Goal: Find specific page/section: Find specific page/section

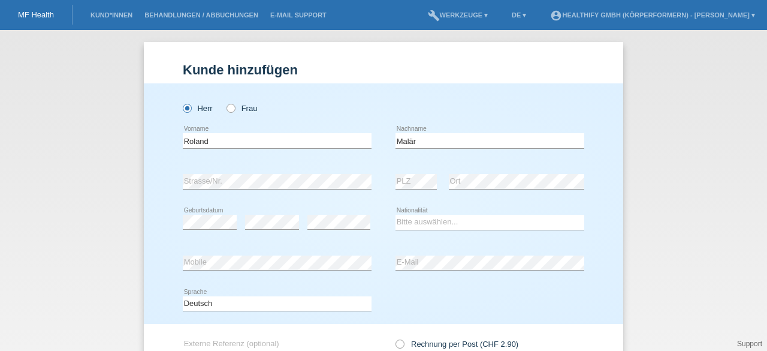
scroll to position [3, 0]
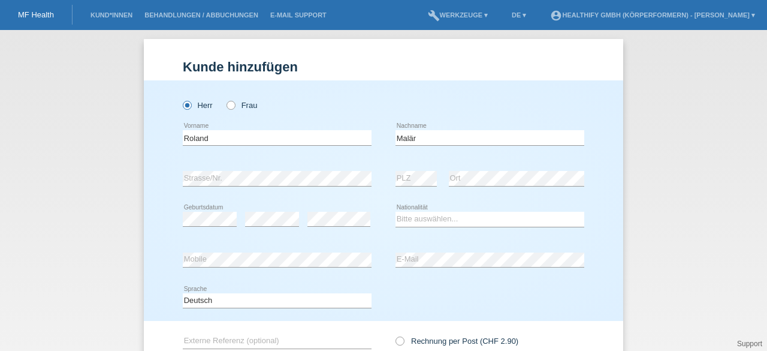
click at [39, 11] on link "MF Health" at bounding box center [36, 14] width 36 height 9
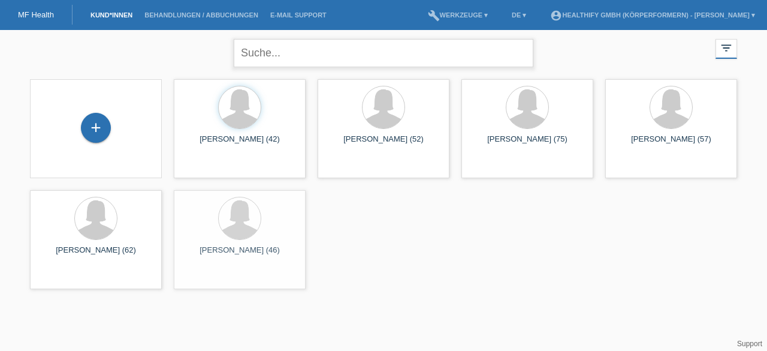
click at [273, 48] on input "text" at bounding box center [384, 53] width 300 height 28
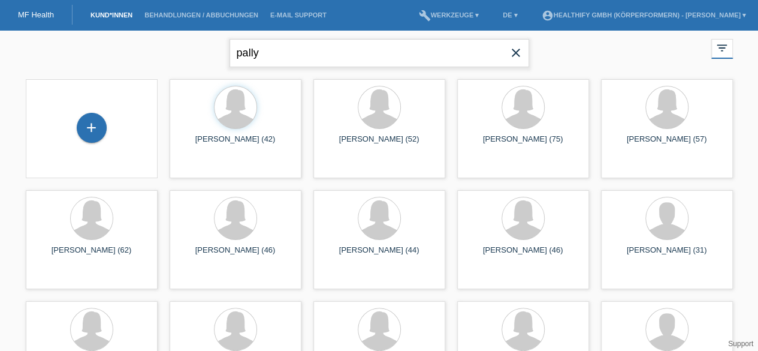
type input "pally"
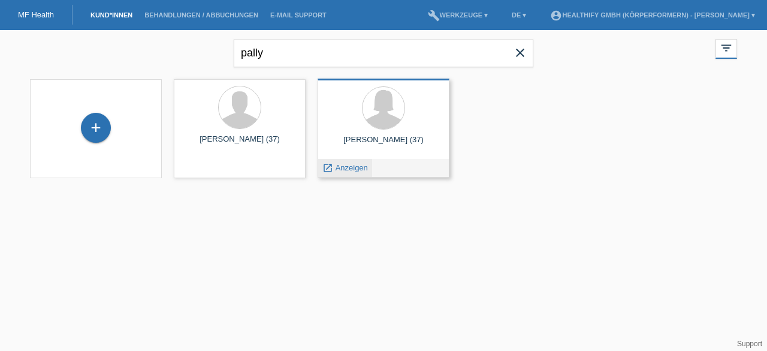
click at [328, 168] on icon "launch" at bounding box center [328, 167] width 11 height 11
